Goal: Task Accomplishment & Management: Manage account settings

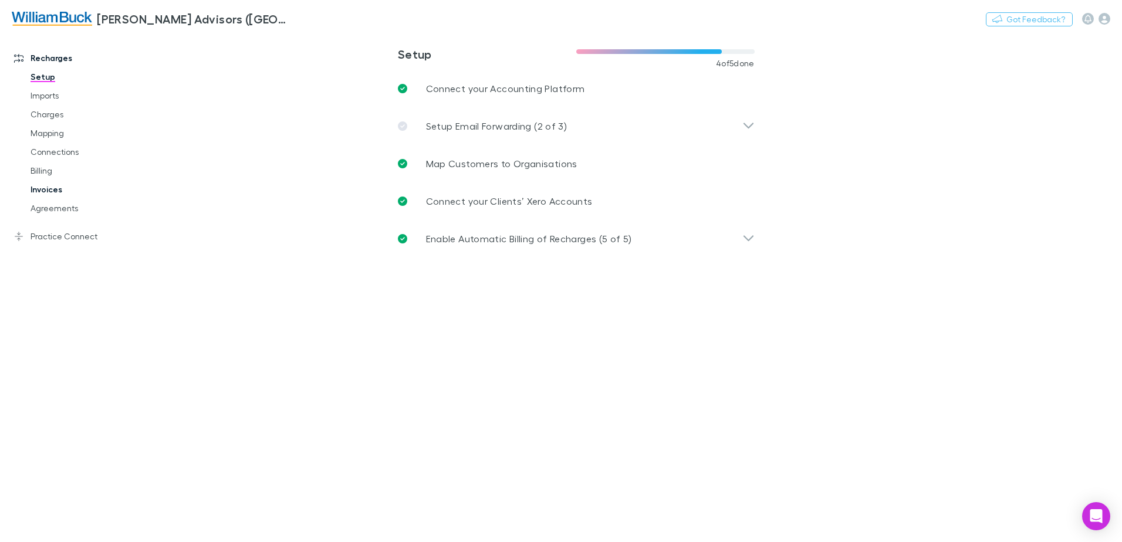
click at [50, 191] on link "Invoices" at bounding box center [89, 189] width 140 height 19
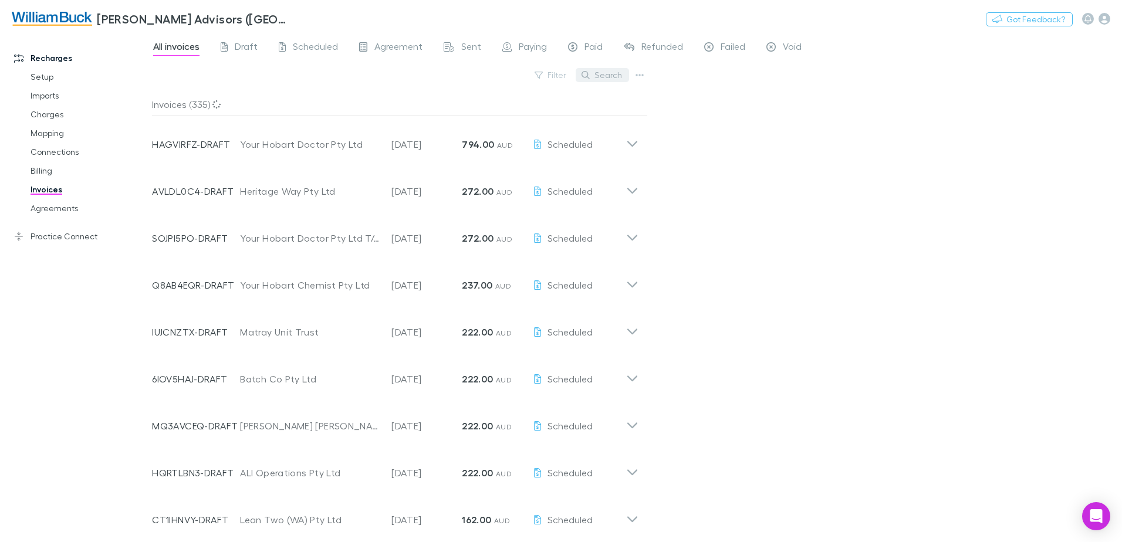
click at [606, 75] on button "Search" at bounding box center [602, 75] width 53 height 14
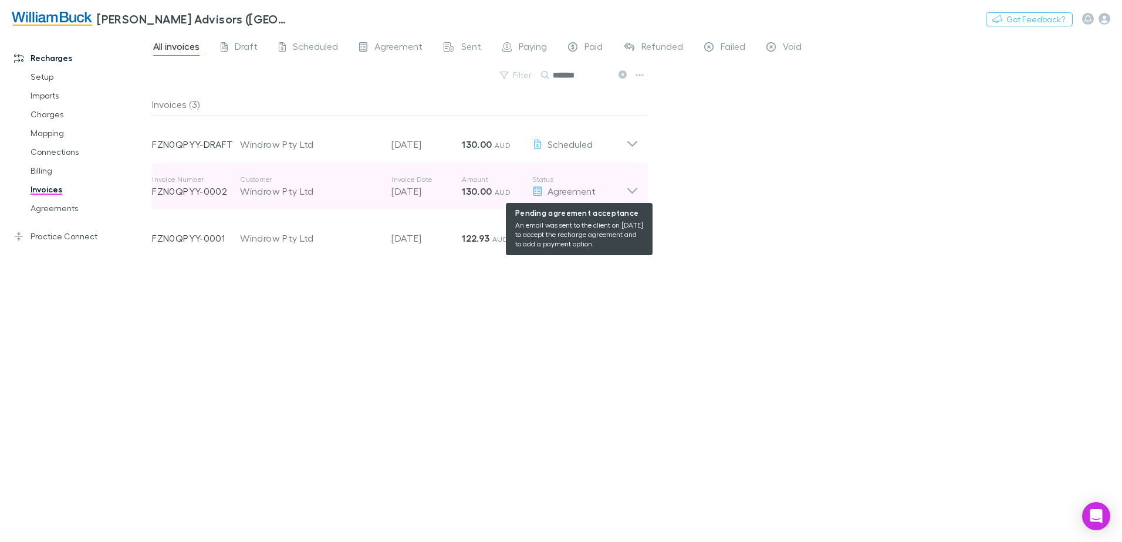
click at [568, 190] on span "Agreement" at bounding box center [572, 191] width 48 height 11
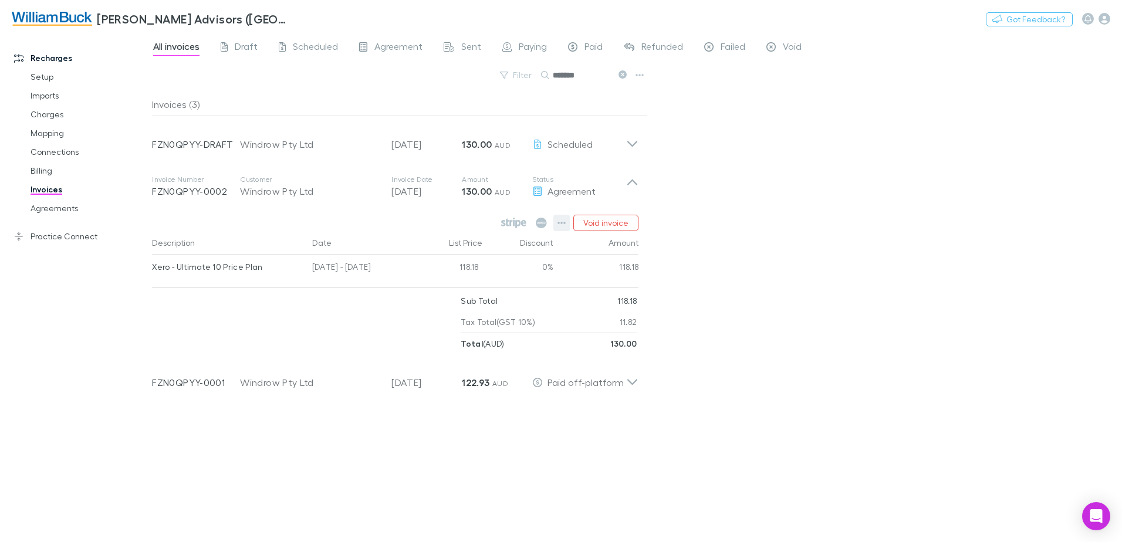
click at [564, 219] on icon "button" at bounding box center [562, 222] width 8 height 9
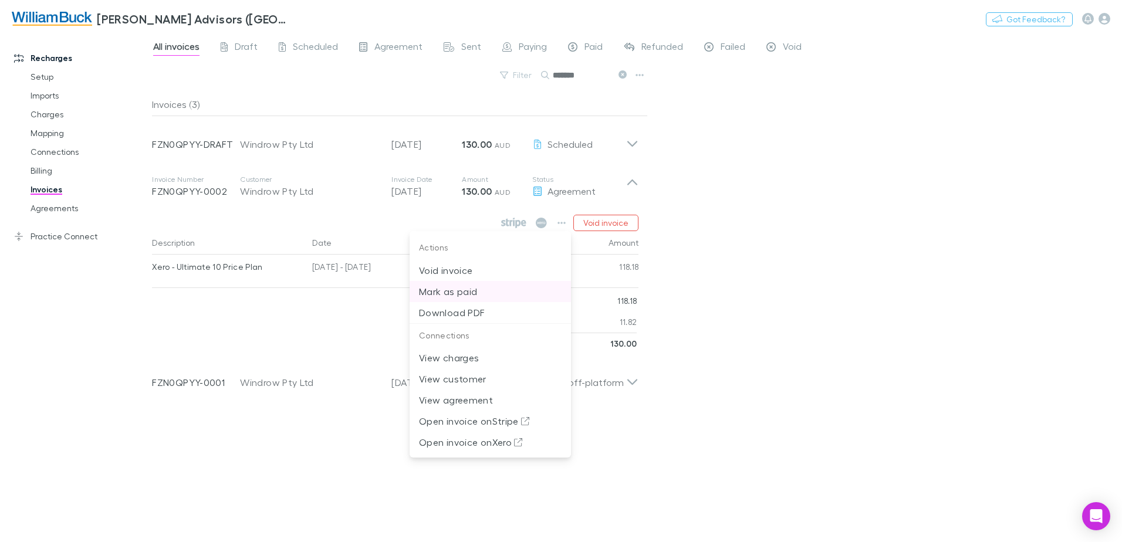
click at [453, 292] on p "Mark as paid" at bounding box center [490, 292] width 143 height 14
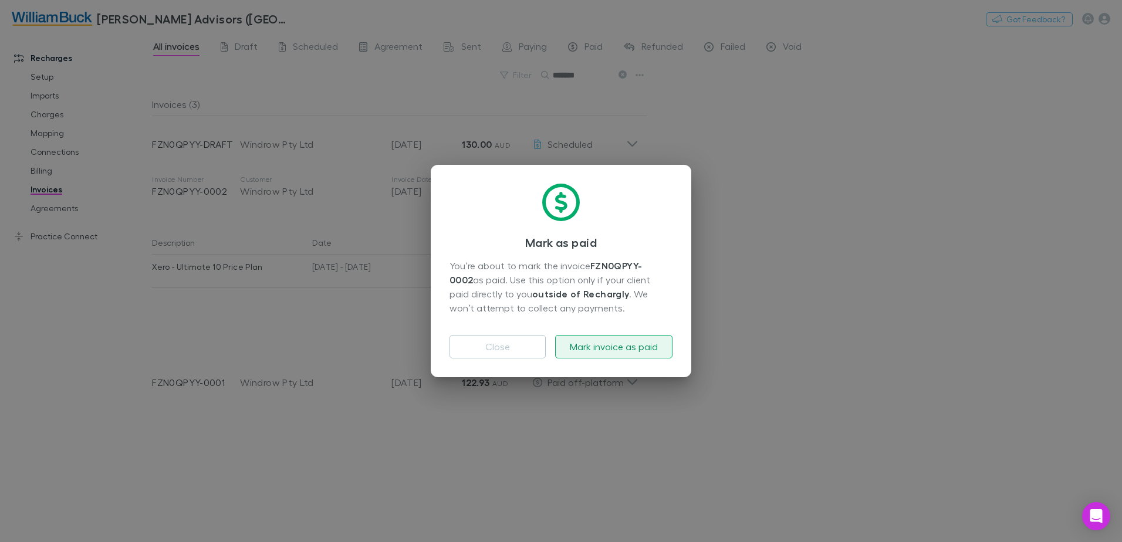
click at [628, 349] on button "Mark invoice as paid" at bounding box center [613, 346] width 117 height 23
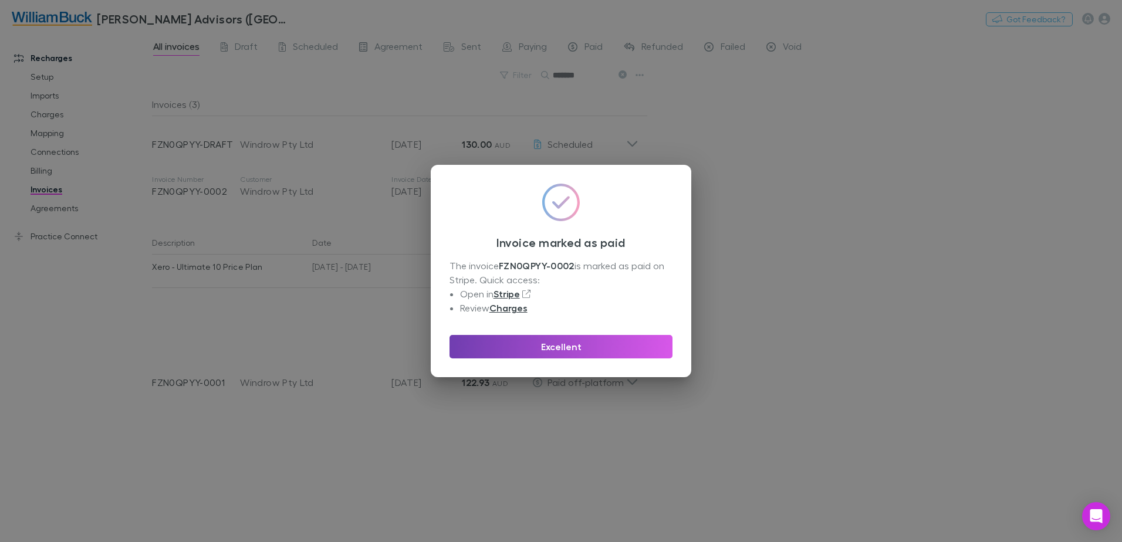
click at [569, 349] on button "Excellent" at bounding box center [561, 346] width 223 height 23
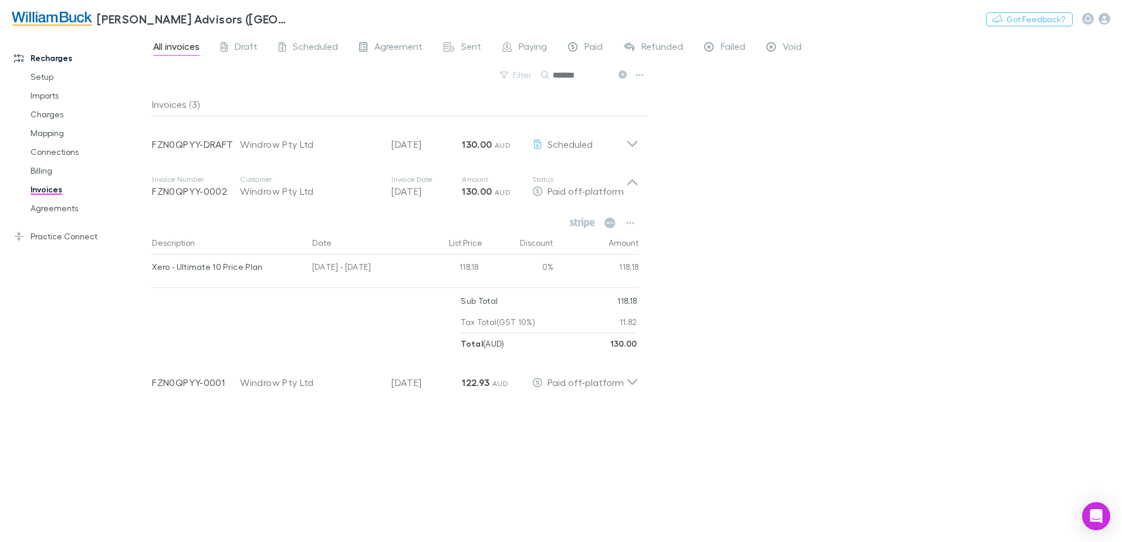
drag, startPoint x: 592, startPoint y: 76, endPoint x: 552, endPoint y: 82, distance: 40.3
click at [552, 77] on div "*******" at bounding box center [585, 75] width 88 height 14
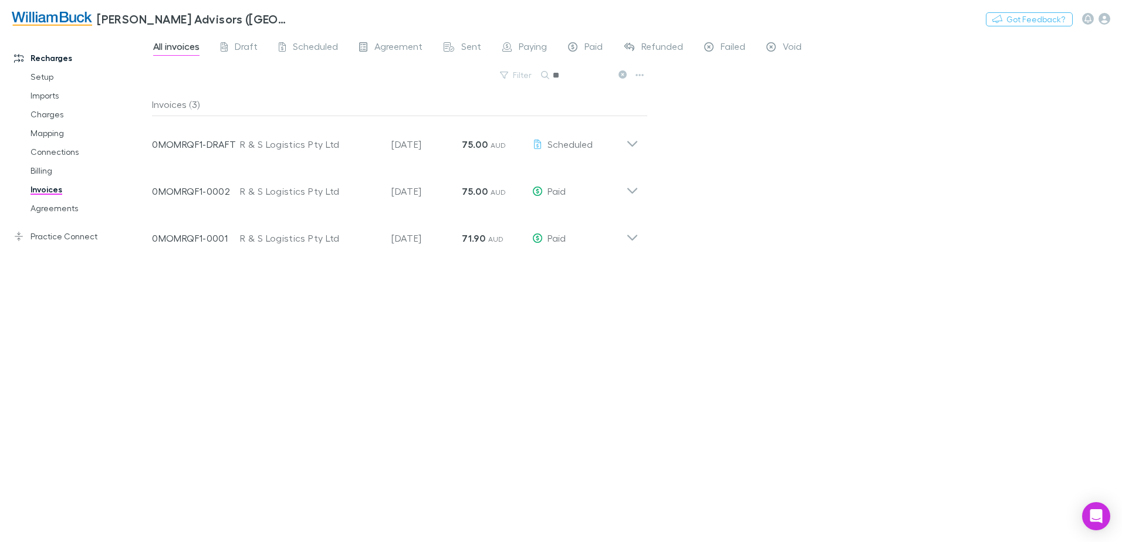
type input "*"
type input "******"
